Goal: Communication & Community: Answer question/provide support

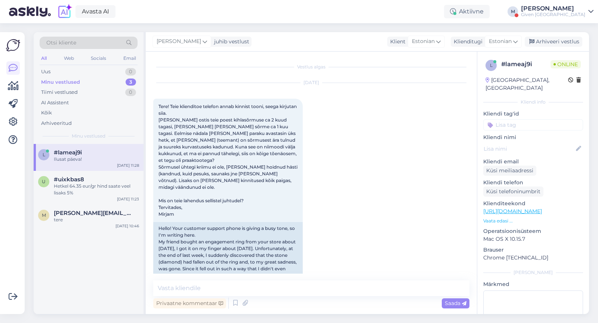
scroll to position [408, 0]
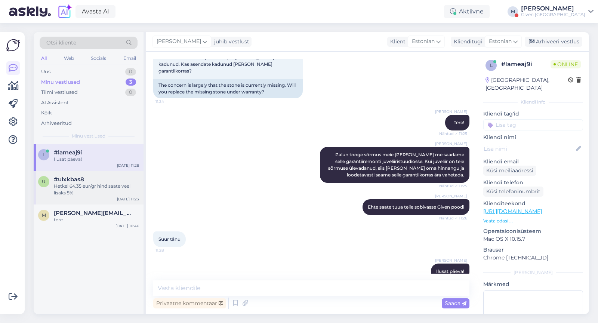
click at [101, 181] on div "#uixkbas8" at bounding box center [96, 179] width 85 height 7
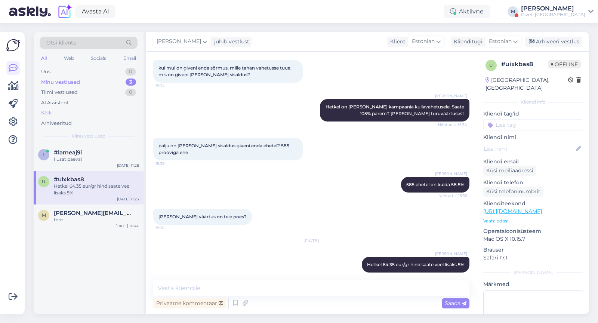
click at [72, 115] on div "Kõik" at bounding box center [89, 113] width 98 height 10
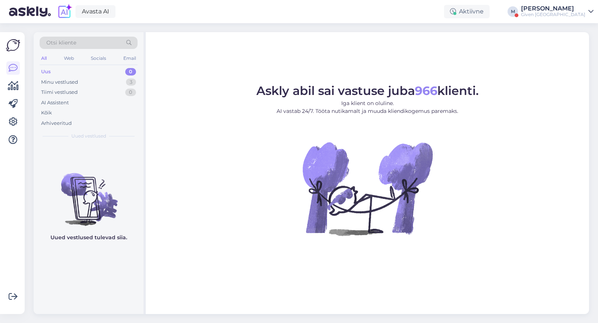
click at [555, 8] on div "[PERSON_NAME]" at bounding box center [553, 9] width 64 height 6
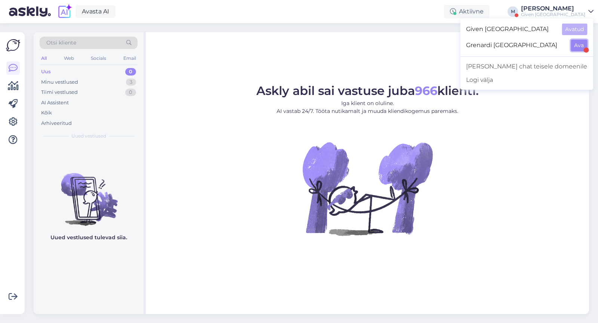
click at [582, 46] on button "Ava" at bounding box center [579, 46] width 16 height 12
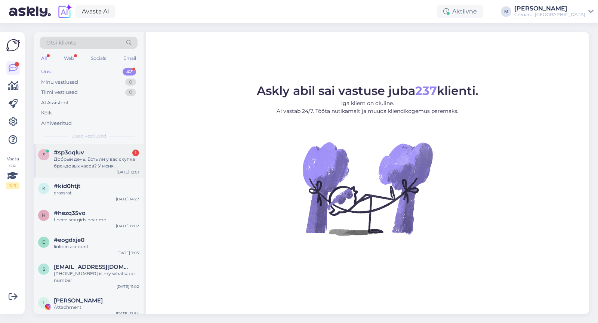
click at [86, 158] on div "Добрый день. Есть ли у вас скупка брендовых часов? У меня [PERSON_NAME] PT 6098…" at bounding box center [96, 162] width 85 height 13
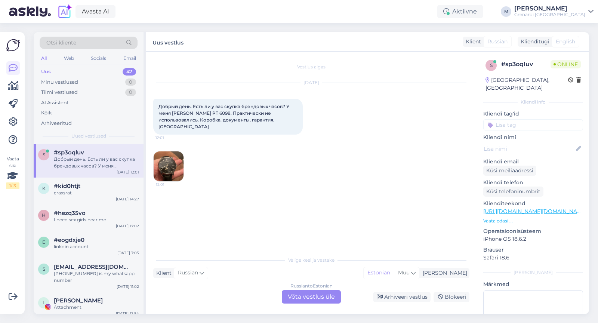
click at [302, 294] on div "Russian to Estonian Võta vestlus üle" at bounding box center [311, 296] width 59 height 13
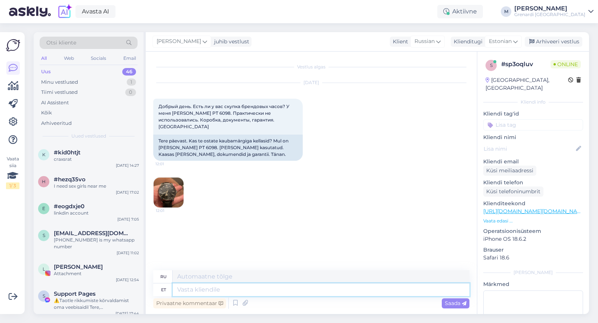
click at [236, 289] on textarea at bounding box center [321, 289] width 297 height 13
type textarea "Ter"
type textarea "Привет"
type textarea "Tere!"
type textarea "Привет!"
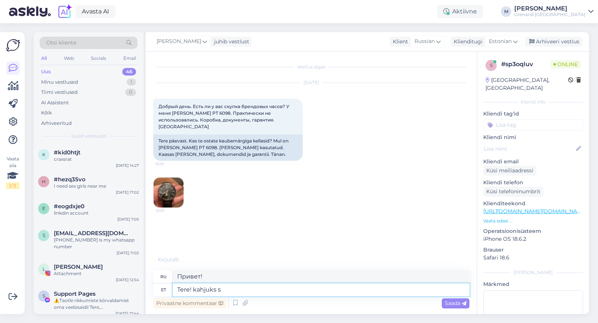
type textarea "Tere! kahjuks se"
type textarea "Здравствуйте! К сожалению."
type textarea "Tere! kahjuks sellega m"
type textarea "Здравствуйте! К сожалению, с этим"
type textarea "Tere! kahjuks sellega me e"
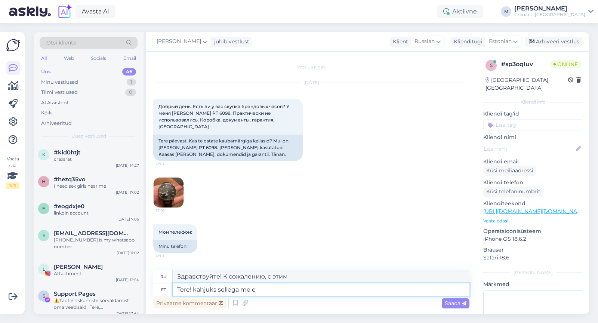
type textarea "Здравствуйте! К сожалению, это не так."
type textarea "Tere! kahjuks sellega me ei te"
type textarea "Здравствуйте! К сожалению, у нас нет"
type textarea "Tere! kahjuks sellega me ei tegele."
type textarea "Здравствуйте! К сожалению, мы этим не занимаемся."
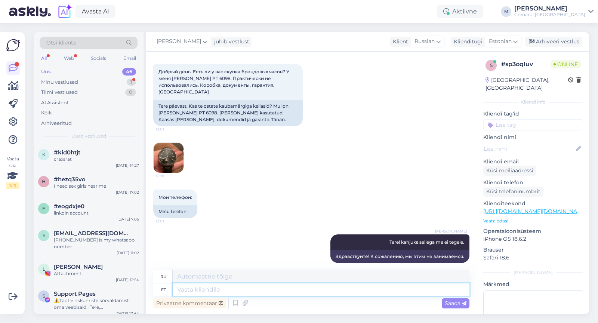
scroll to position [80, 0]
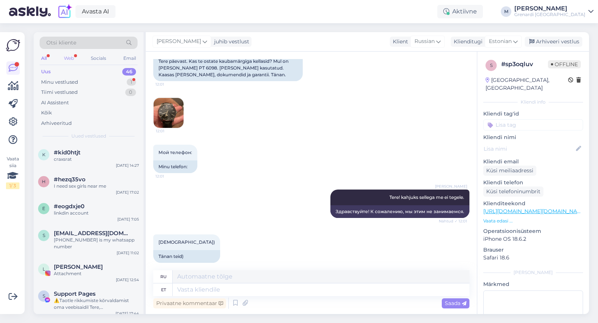
click at [74, 56] on div "Web" at bounding box center [68, 58] width 13 height 10
click at [77, 83] on div "Minu vestlused" at bounding box center [59, 81] width 37 height 7
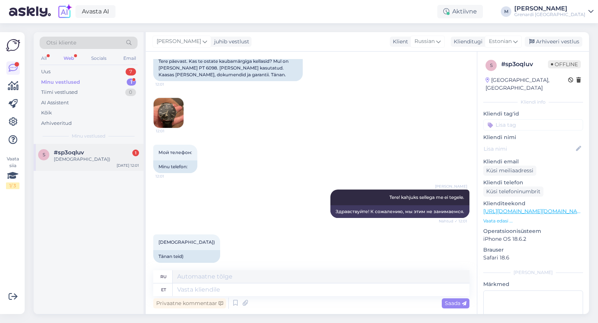
click at [97, 159] on div "[DEMOGRAPHIC_DATA])" at bounding box center [96, 159] width 85 height 7
click at [222, 294] on textarea at bounding box center [321, 289] width 297 height 13
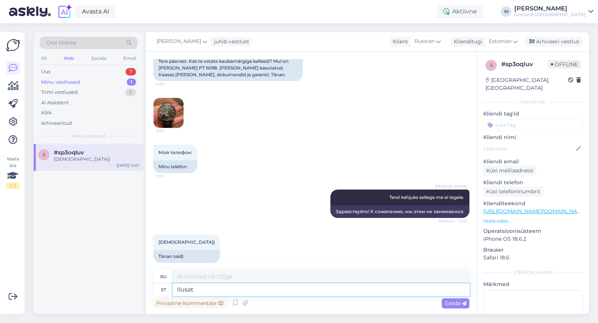
type textarea "Ilusat"
type textarea "Красивый"
type textarea "Ilusat päeva!"
type textarea "Хорошего дня!"
type textarea "Ilusat päeva!"
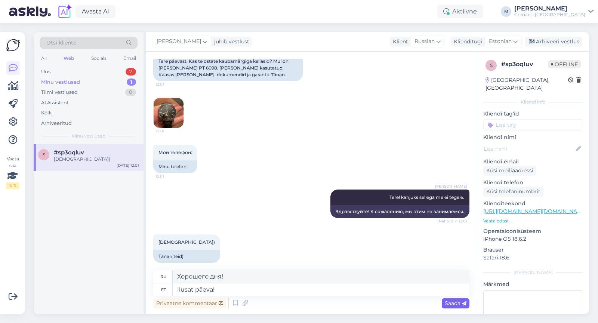
click at [449, 301] on span "Saada" at bounding box center [456, 303] width 22 height 7
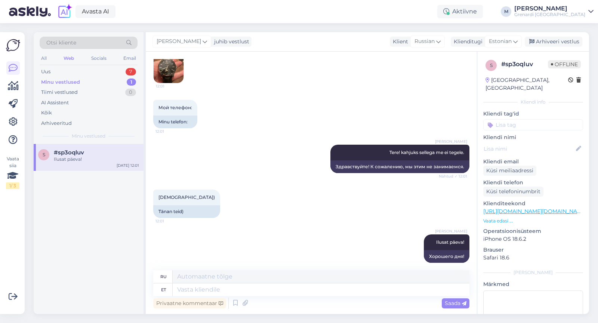
click at [569, 10] on div "[PERSON_NAME]" at bounding box center [549, 9] width 71 height 6
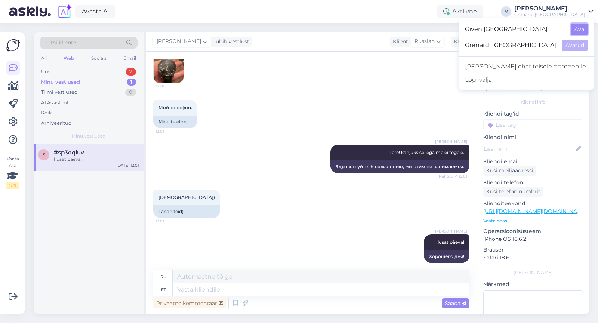
click at [582, 29] on button "Ava" at bounding box center [579, 30] width 16 height 12
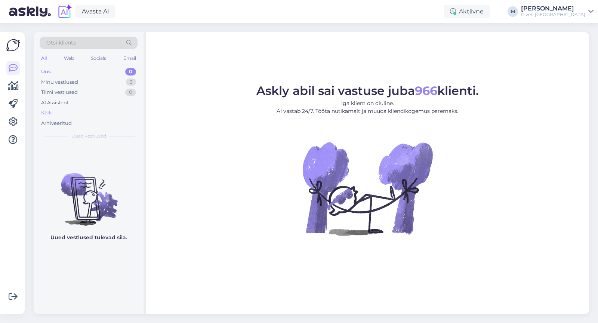
click at [57, 111] on div "Kõik" at bounding box center [89, 113] width 98 height 10
